Goal: Task Accomplishment & Management: Use online tool/utility

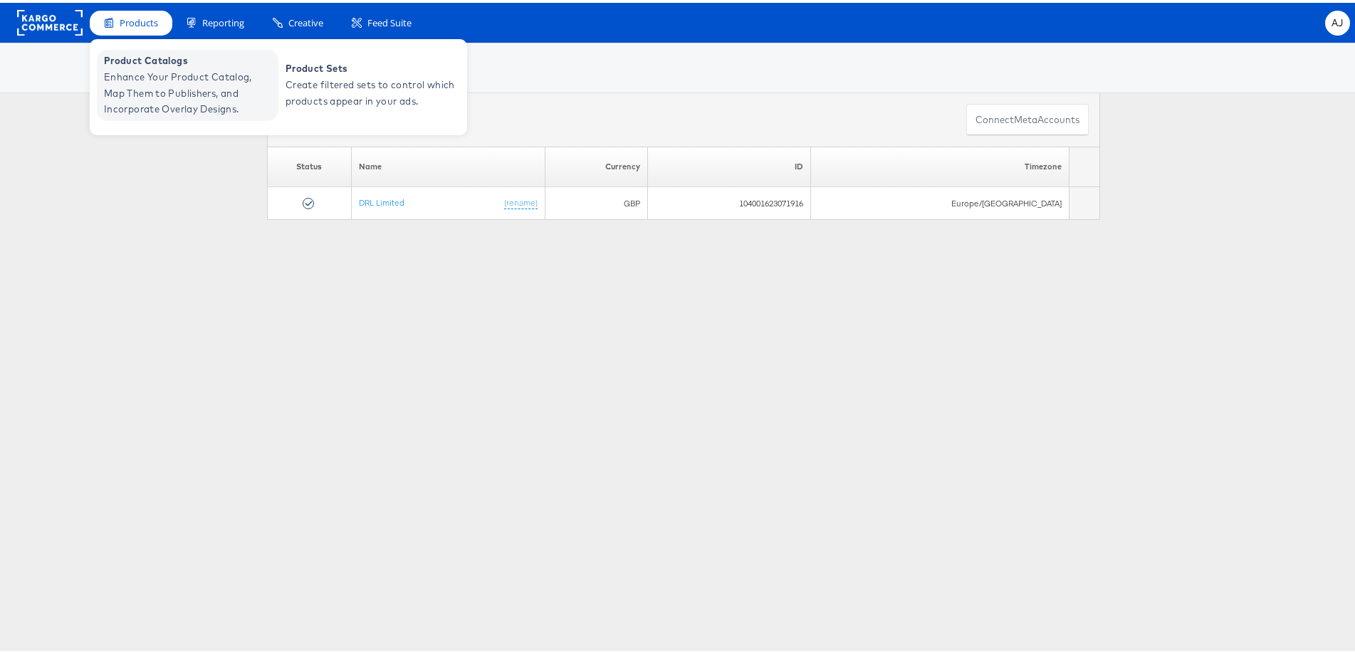
click at [139, 72] on span "Enhance Your Product Catalog, Map Them to Publishers, and Incorporate Overlay D…" at bounding box center [189, 90] width 171 height 48
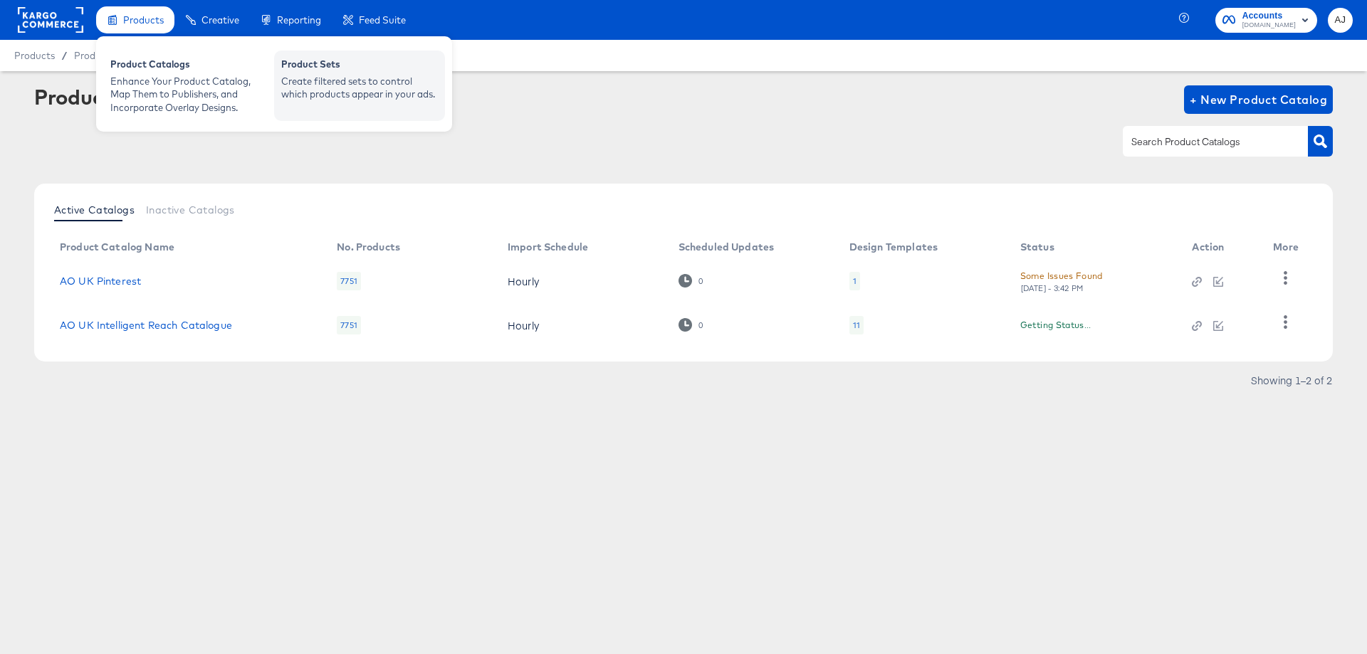
click at [391, 79] on div "Create filtered sets to control which products appear in your ads." at bounding box center [359, 88] width 157 height 26
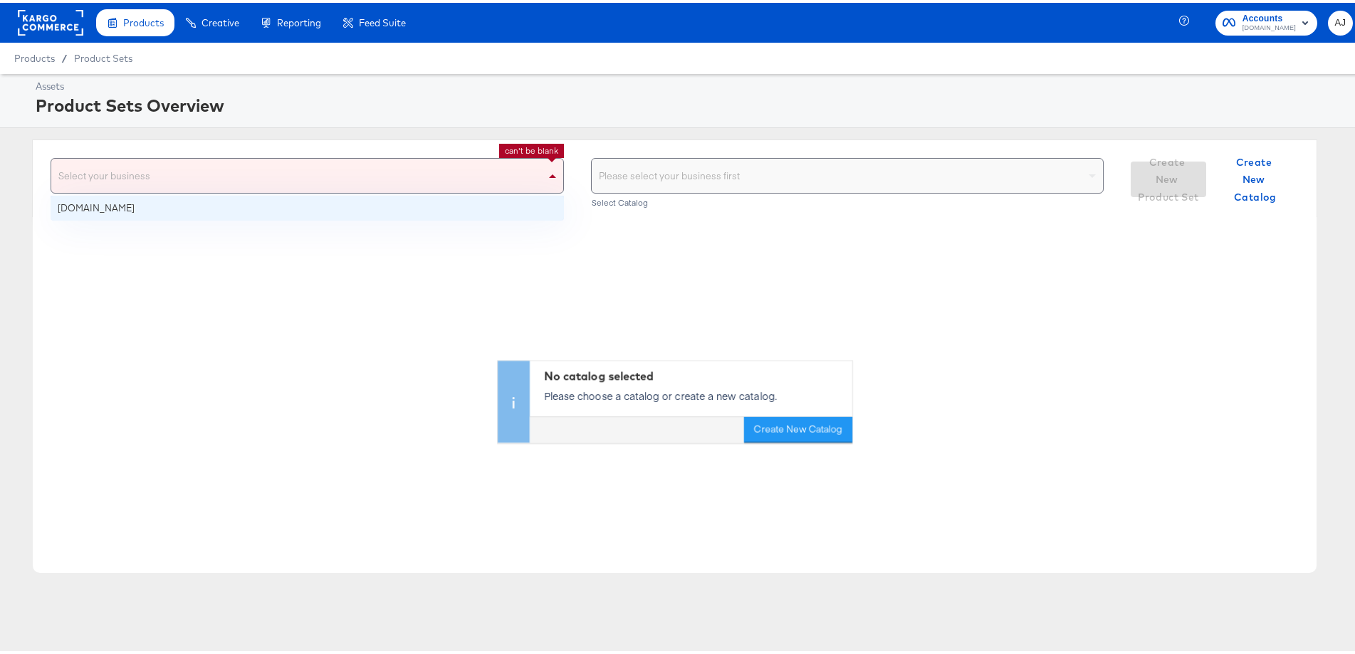
click at [489, 164] on div "Select your business" at bounding box center [307, 173] width 512 height 34
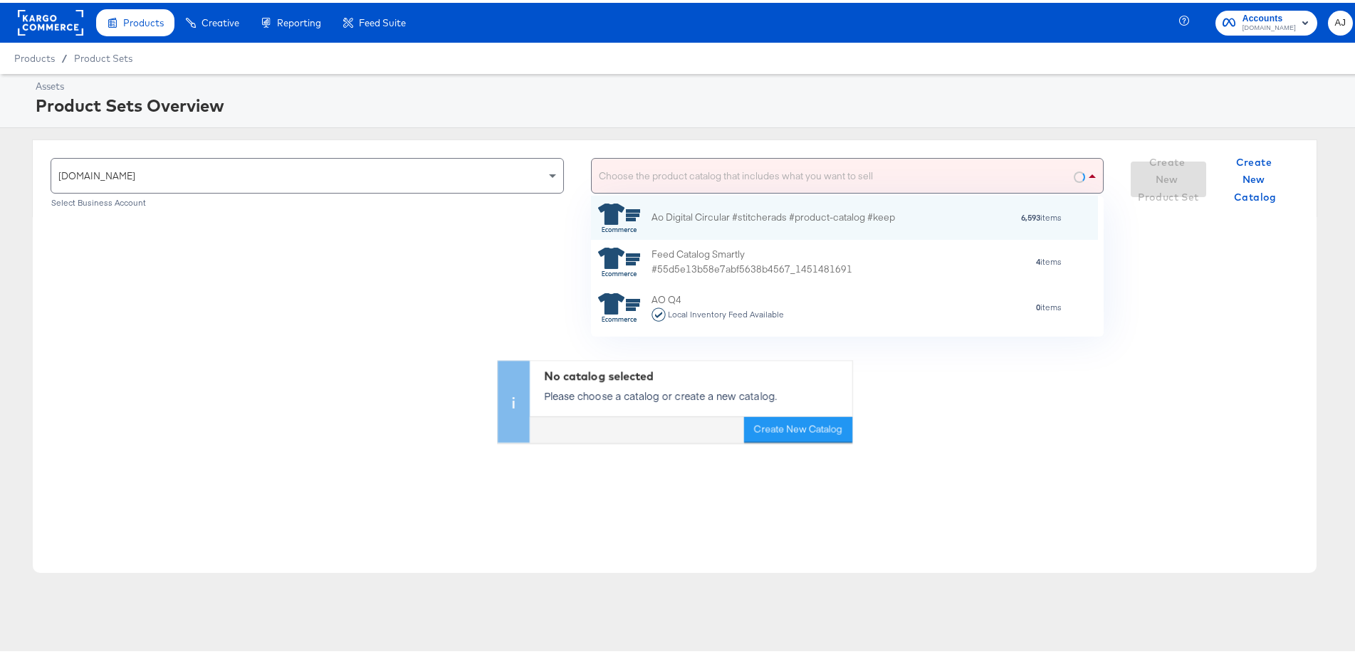
click at [719, 171] on div "Choose the product catalog that includes what you want to sell" at bounding box center [848, 173] width 512 height 34
type input "catalogue_products auto up"
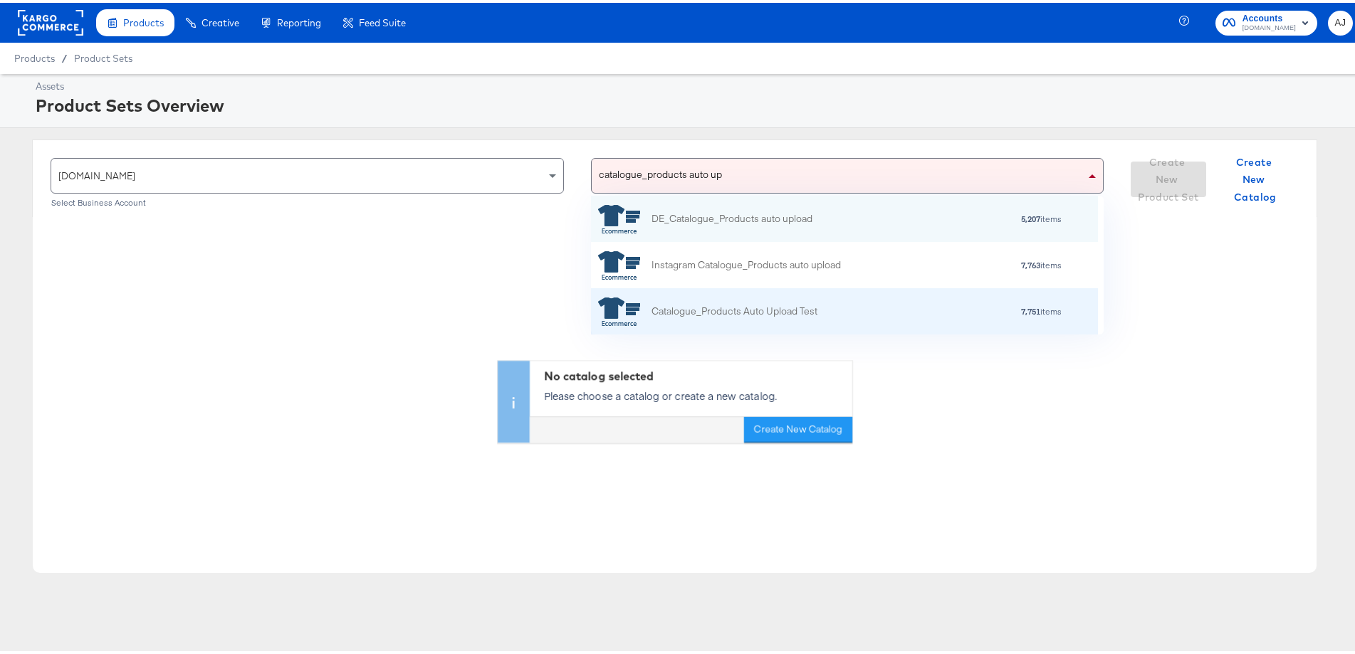
click at [731, 321] on div "Catalogue_Products Auto Upload Test" at bounding box center [707, 309] width 219 height 28
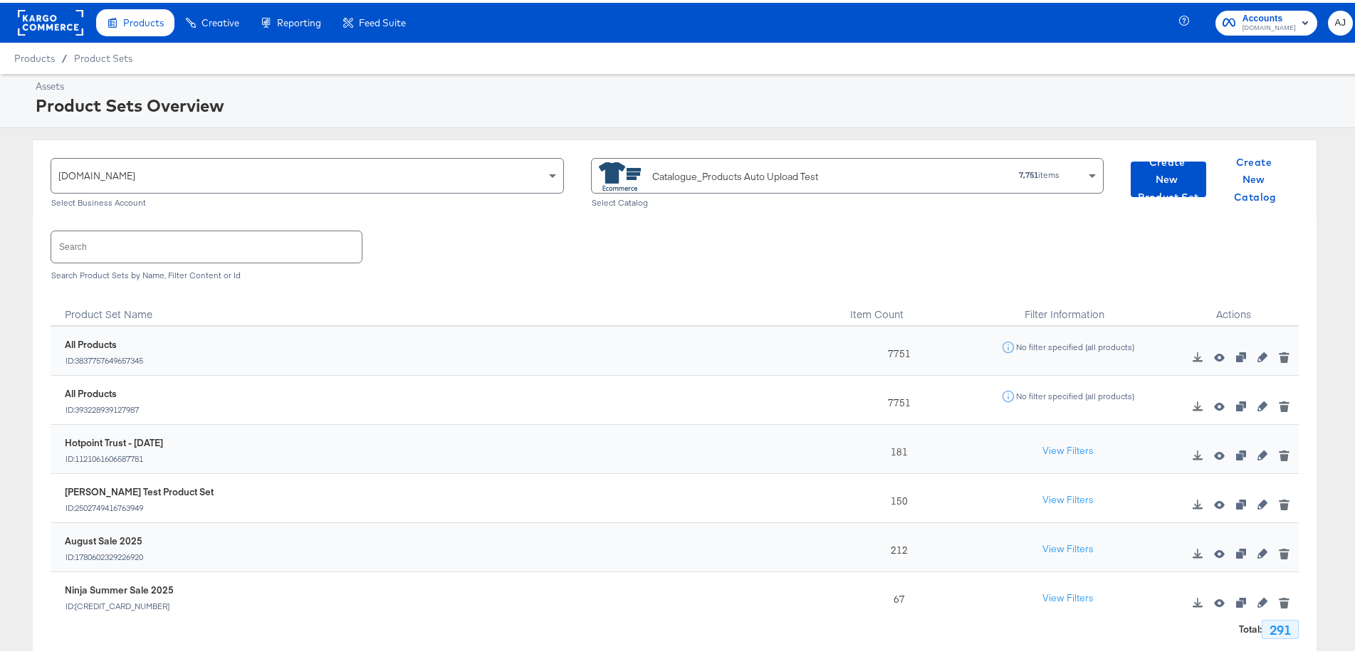
click at [187, 249] on input "text" at bounding box center [206, 244] width 310 height 31
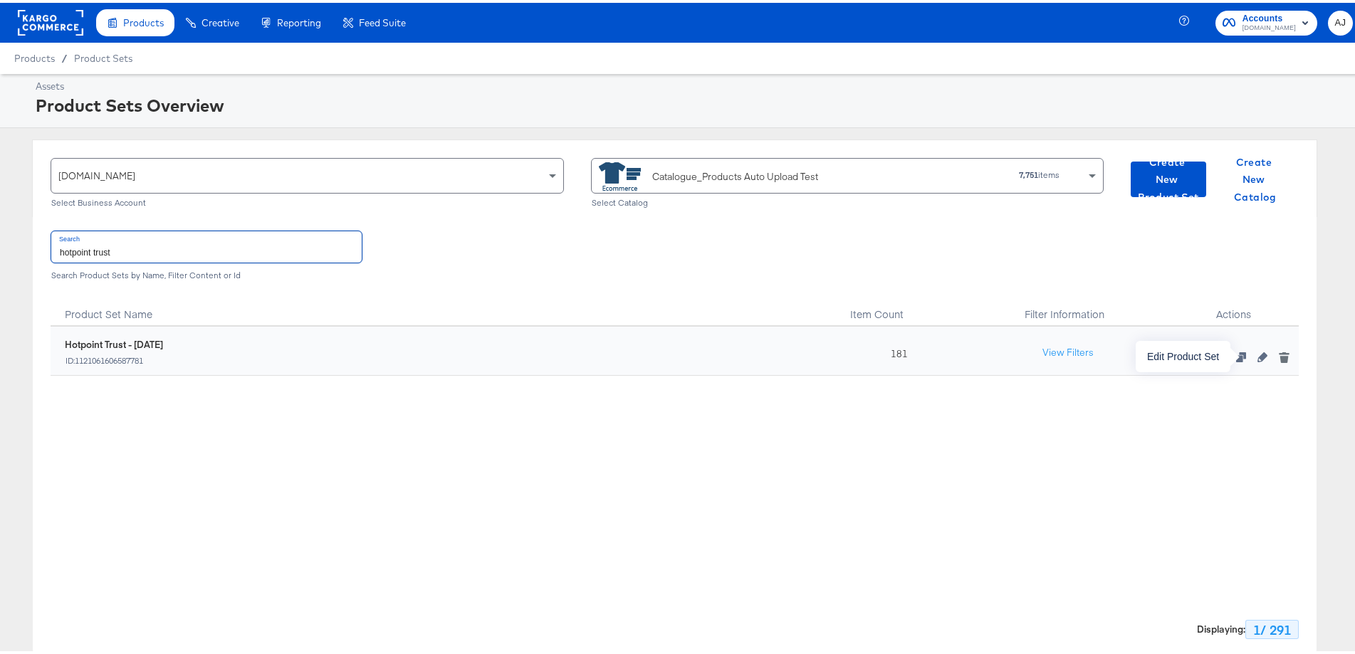
type input "hotpoint trust"
click at [1257, 354] on icon "button" at bounding box center [1262, 355] width 10 height 10
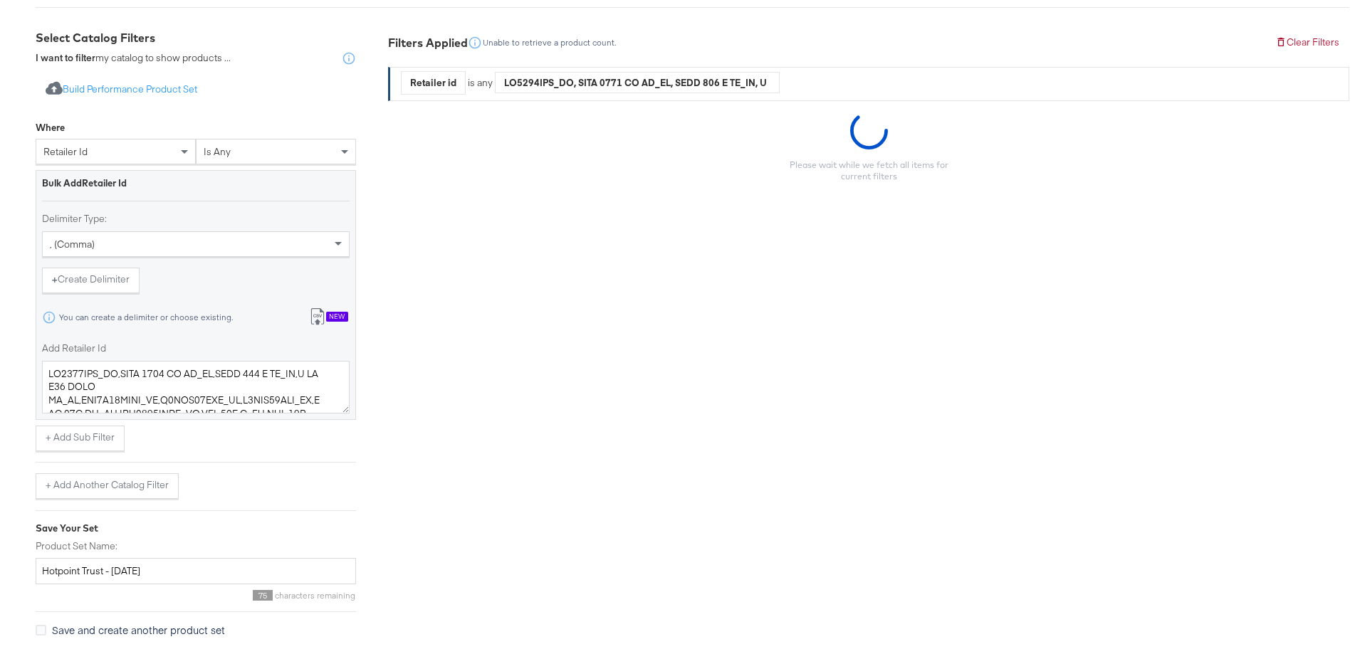
scroll to position [285, 0]
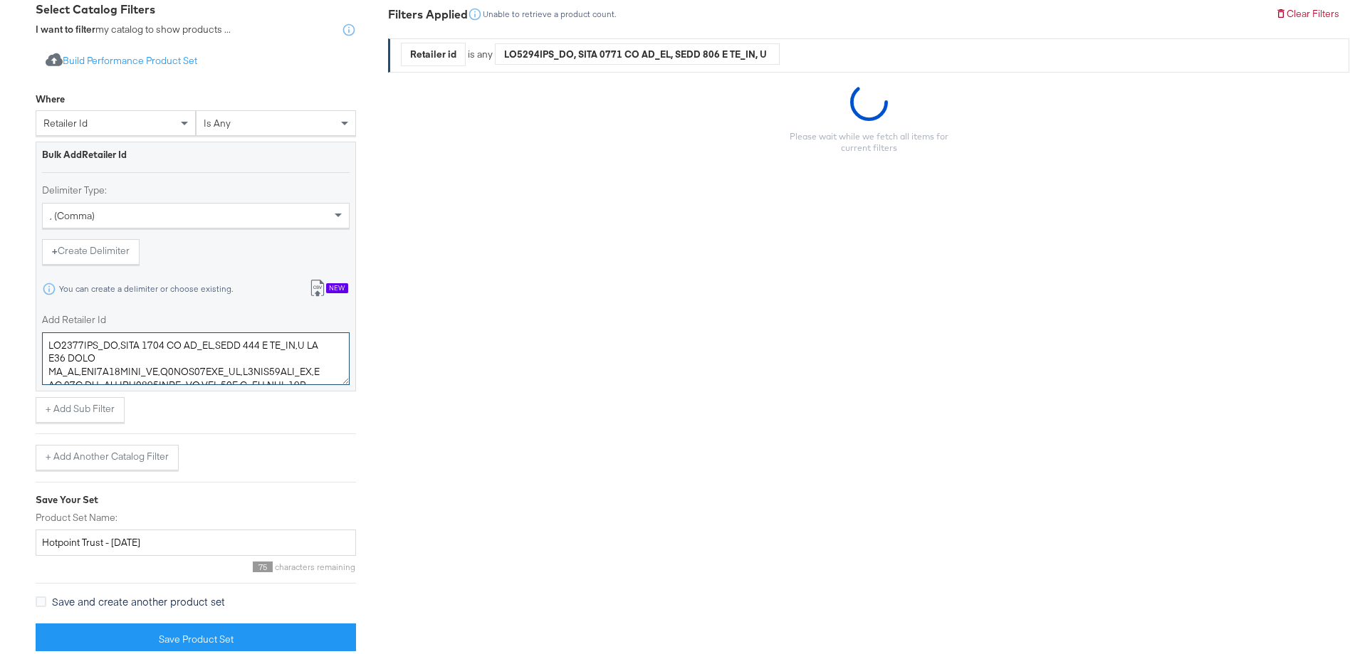
click at [216, 360] on textarea "Add Retailer Id" at bounding box center [196, 356] width 308 height 53
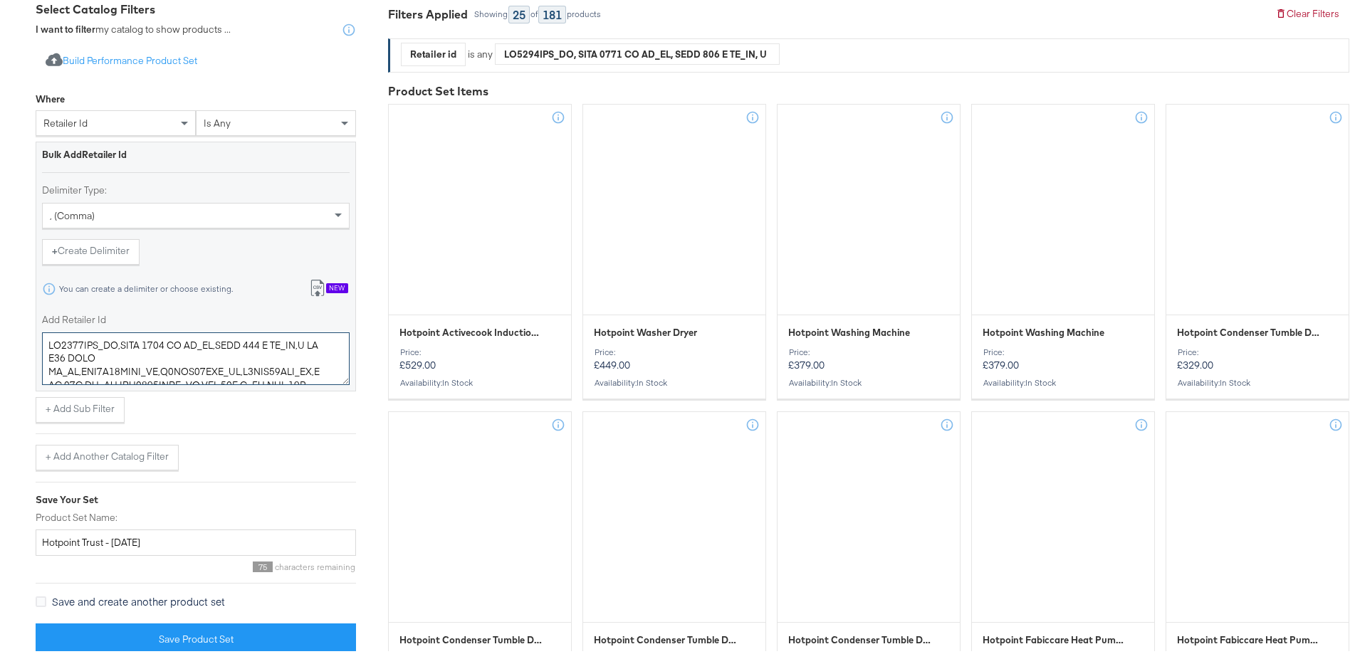
click at [216, 360] on textarea "Add Retailer Id" at bounding box center [196, 356] width 308 height 53
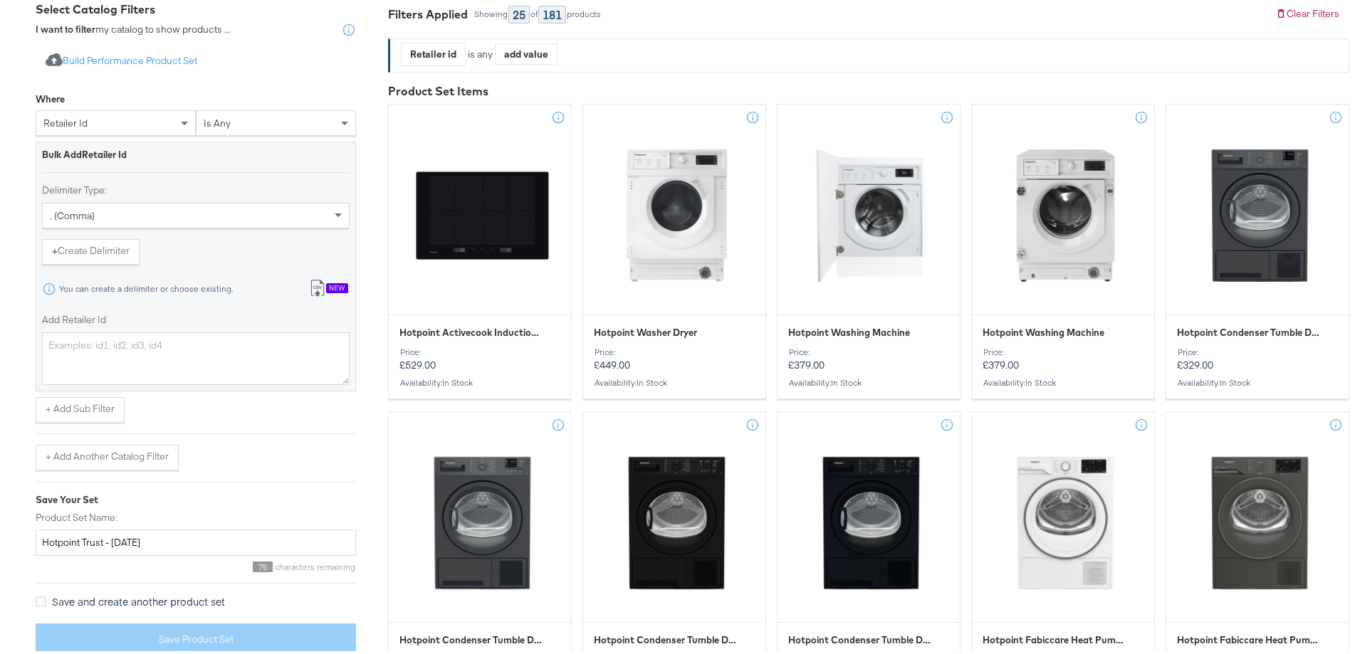
click at [305, 285] on button "Import from csv New" at bounding box center [328, 286] width 59 height 26
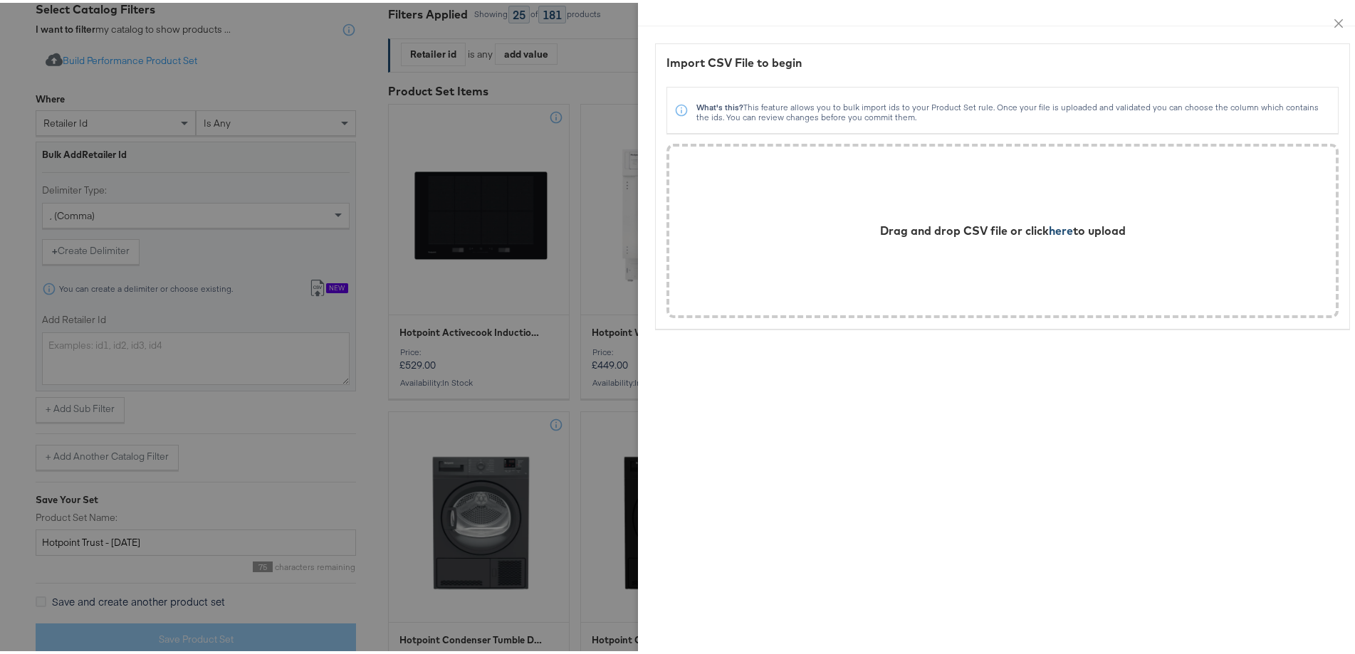
click at [1049, 233] on span "here" at bounding box center [1061, 228] width 24 height 14
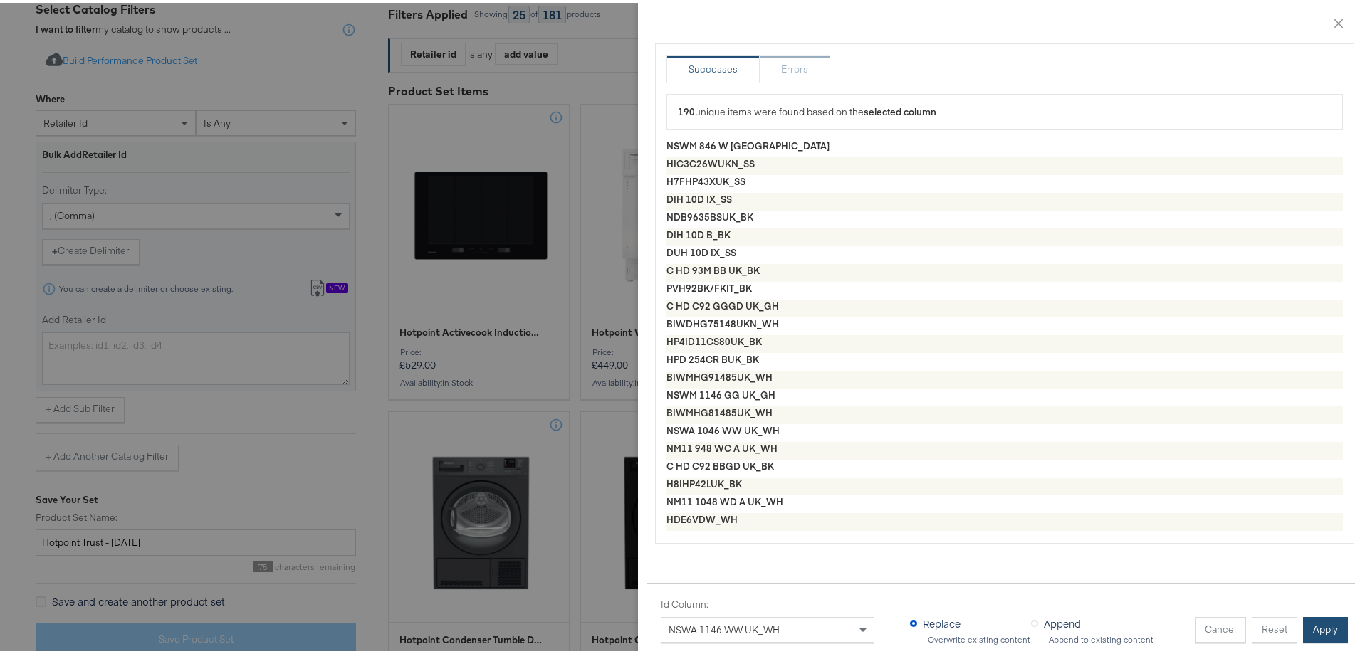
click at [1326, 615] on button "Apply" at bounding box center [1325, 627] width 45 height 26
type textarea "NSWM 846 W UK_WH,HIC3C26WUKN_SS,H7FHP43XUK_SS,DIH 10D IX_SS,NDB9635BSUK_BK,DIH …"
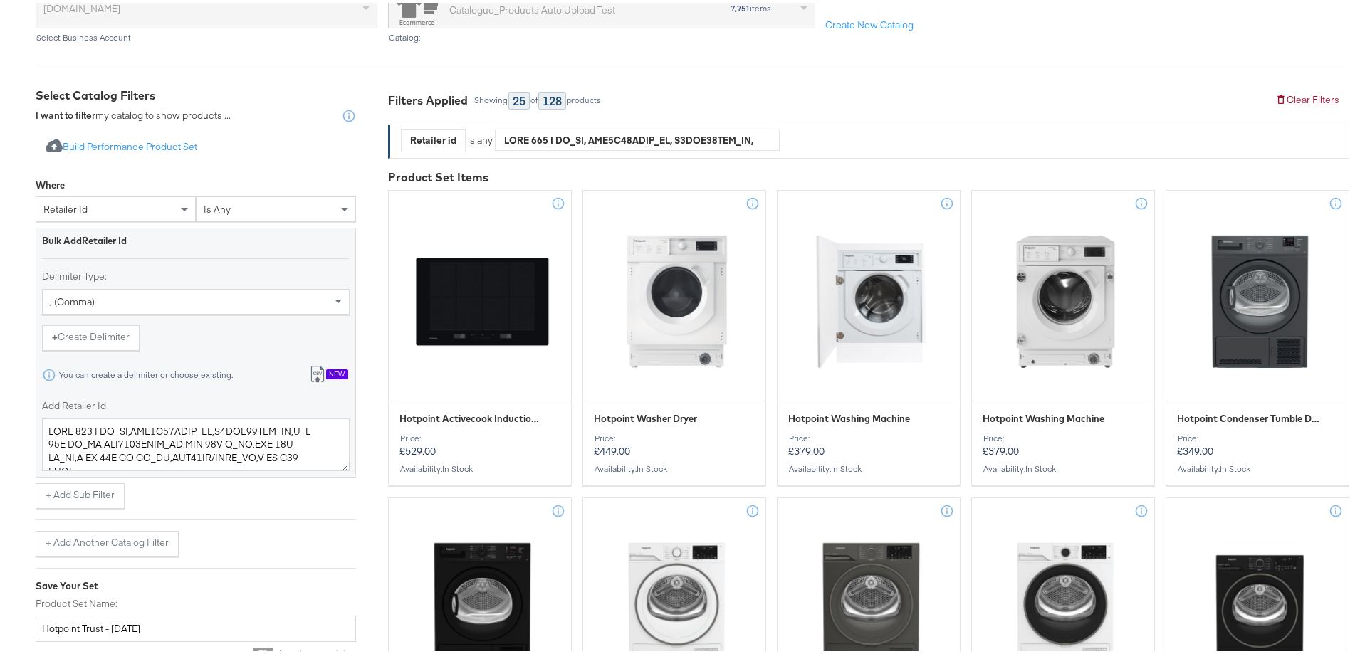
scroll to position [356, 0]
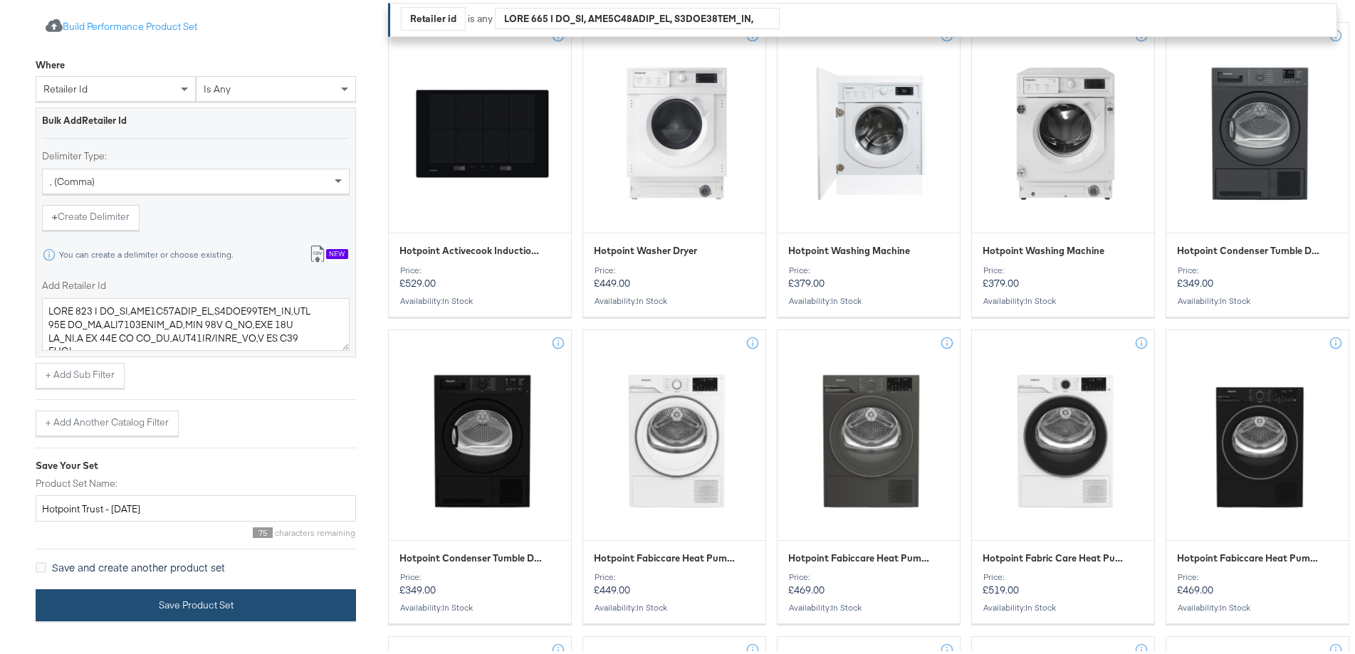
click at [222, 610] on button "Save Product Set" at bounding box center [196, 603] width 320 height 32
